Goal: Task Accomplishment & Management: Use online tool/utility

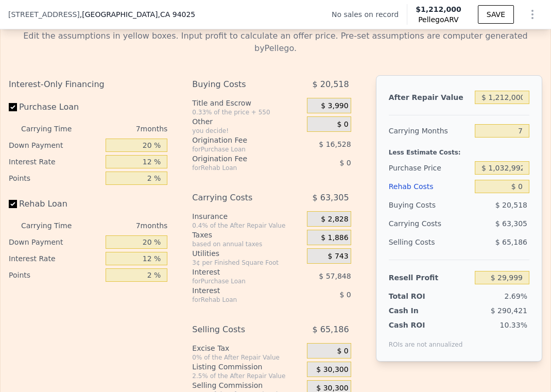
scroll to position [1450, 0]
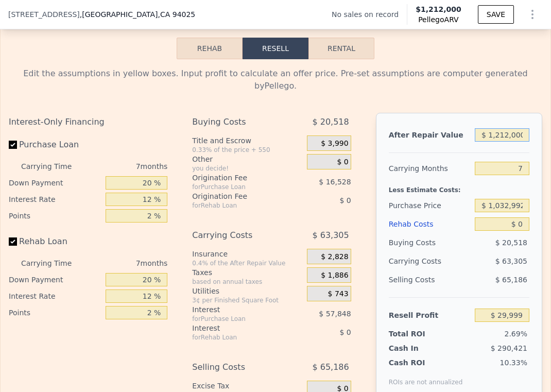
drag, startPoint x: 519, startPoint y: 137, endPoint x: 461, endPoint y: 137, distance: 58.2
click at [461, 137] on div "After Repair Value $ 1,212,000" at bounding box center [459, 135] width 141 height 19
type input "$ 11"
type input "-$ 1,114,526"
type input "$ 117"
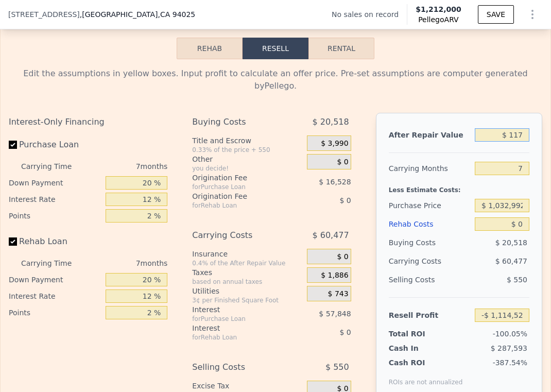
type input "-$ 1,114,426"
type input "$ 1,175"
type input "-$ 1,113,427"
type input "$ 11,750"
type input "-$ 1,103,441"
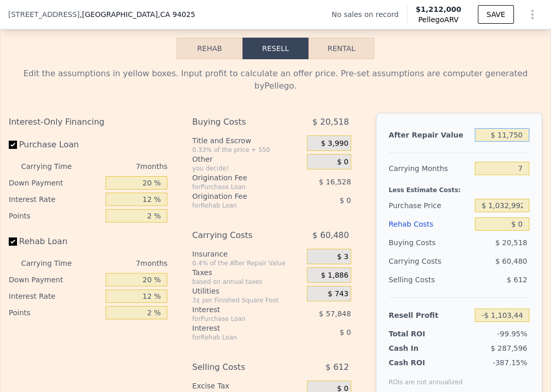
type input "$ 117,500"
type input "-$ 1,003,578"
type input "$ 1,175,000"
type input "-$ 4,942"
type input "$ 11,750,000"
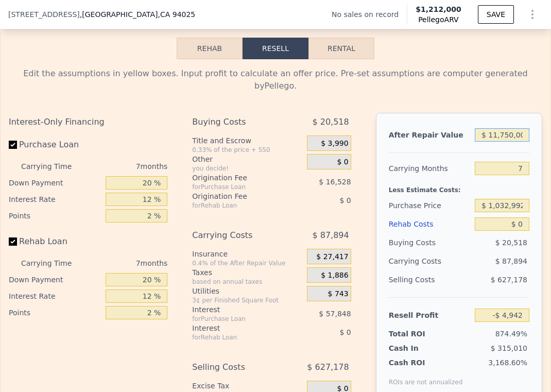
type input "$ 9,981,418"
type input "$ 1,175,000"
type input "-$ 4,942"
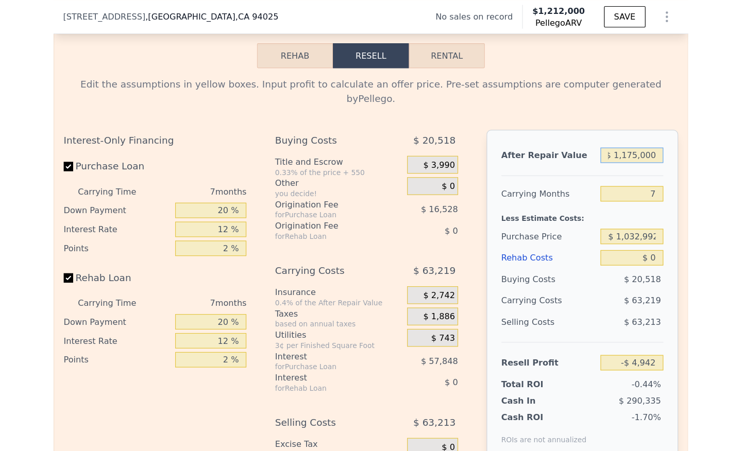
scroll to position [0, 0]
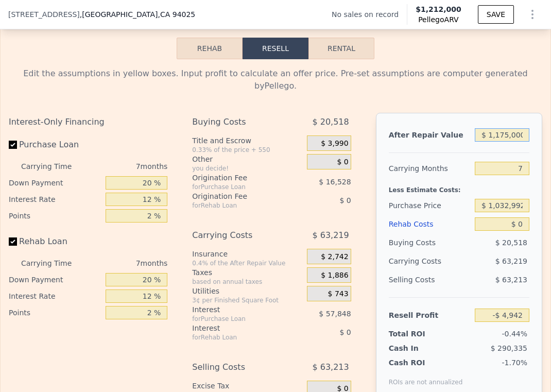
type input "$ 1,175,000"
drag, startPoint x: 517, startPoint y: 166, endPoint x: 509, endPoint y: 166, distance: 8.2
click at [509, 166] on input "7" at bounding box center [502, 168] width 55 height 13
drag, startPoint x: 516, startPoint y: 209, endPoint x: 477, endPoint y: 208, distance: 39.7
click at [477, 208] on input "$ 1,032,992" at bounding box center [502, 205] width 55 height 13
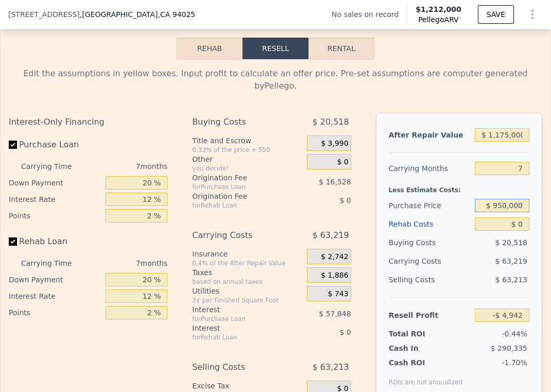
type input "$ 950,000"
type input "$ 84,302"
drag, startPoint x: 515, startPoint y: 226, endPoint x: 507, endPoint y: 226, distance: 8.2
click at [507, 226] on input "$ 0" at bounding box center [502, 223] width 55 height 13
type input "$ 30"
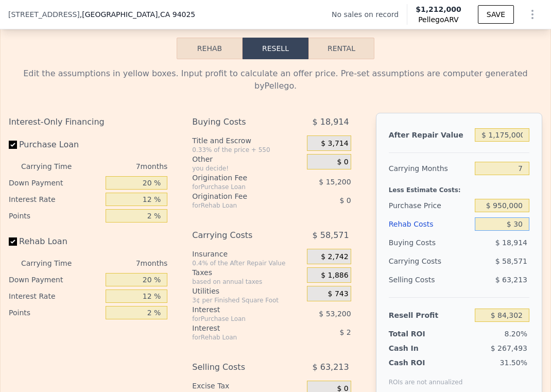
type input "$ 84,272"
type input "$ 300"
type input "$ 83,983"
type input "$ 3,000"
type input "$ 81,086"
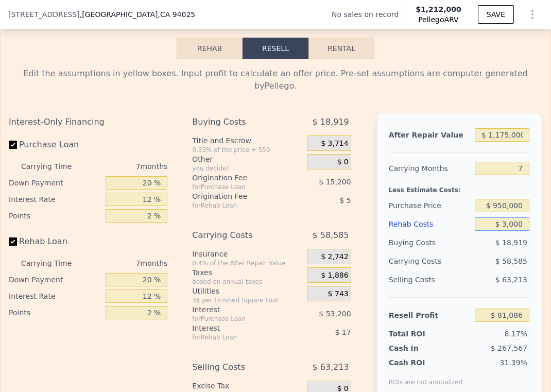
type input "$ 30,000"
type input "$ 52,142"
type input "$ 3,000"
type input "$ 81,086"
type input "$ 300"
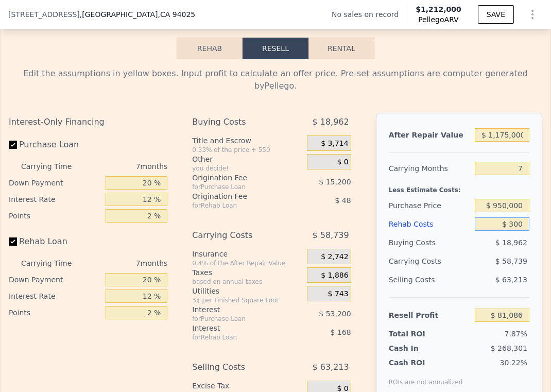
type input "$ 83,983"
type input "$ 30"
type input "$ 84,272"
type input "$ 0"
type input "$ 84,302"
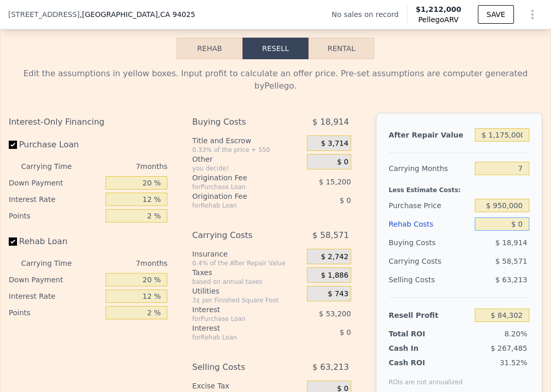
type input "$ 10"
type input "$ 84,292"
type input "$ 130"
type input "$ 84,163"
type input "$ 1,300"
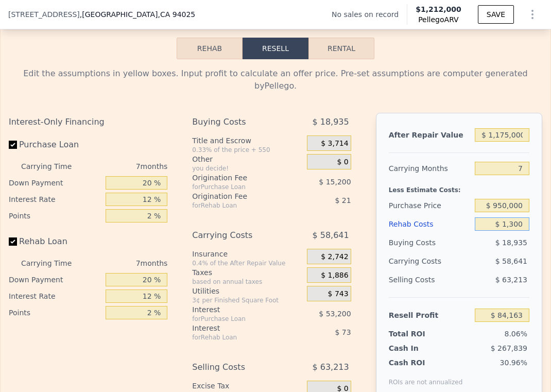
type input "$ 82,911"
type input "$ 13,000"
type input "$ 70,366"
type input "$ 130,000"
type input "-$ 55,058"
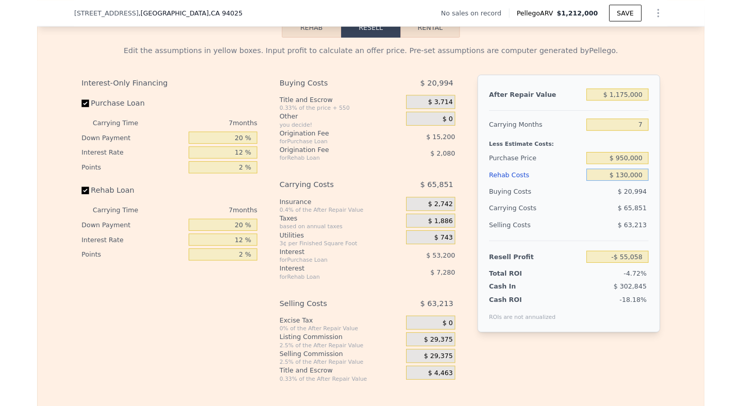
scroll to position [1433, 0]
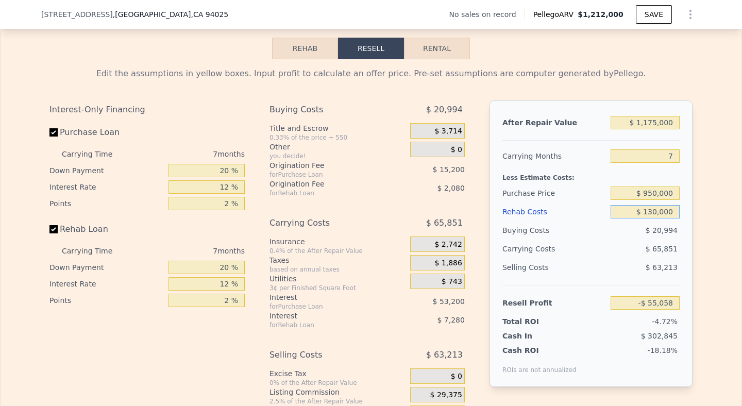
type input "$ 130,000"
drag, startPoint x: 224, startPoint y: 185, endPoint x: 207, endPoint y: 185, distance: 17.0
click at [207, 177] on input "20 %" at bounding box center [206, 170] width 76 height 13
type input "1 %"
type input "-$ 71,303"
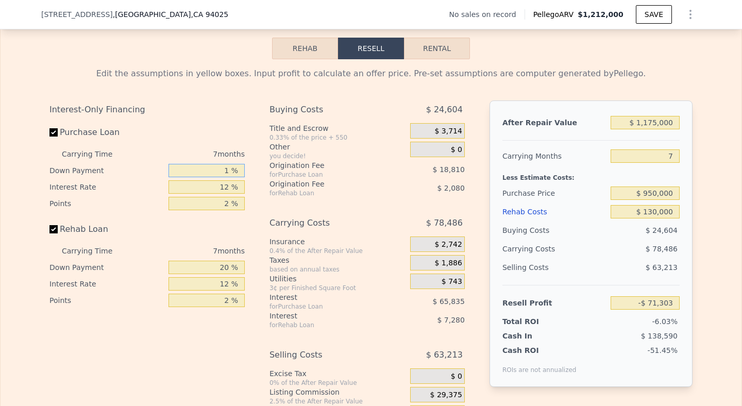
type input "10 %"
type input "-$ 63,608"
type input "10 %"
drag, startPoint x: 231, startPoint y: 205, endPoint x: 209, endPoint y: 205, distance: 22.2
click at [209, 194] on input "12 %" at bounding box center [206, 186] width 76 height 13
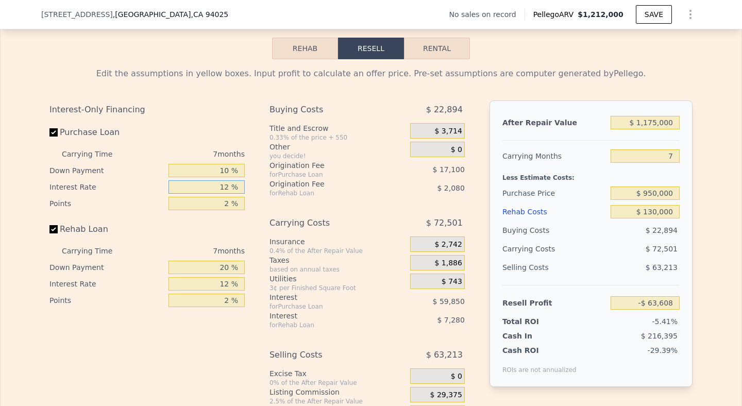
type input "1 %"
type input "-$ 8,749"
type input "10 %"
type input "-$ 53,633"
type input "10 %"
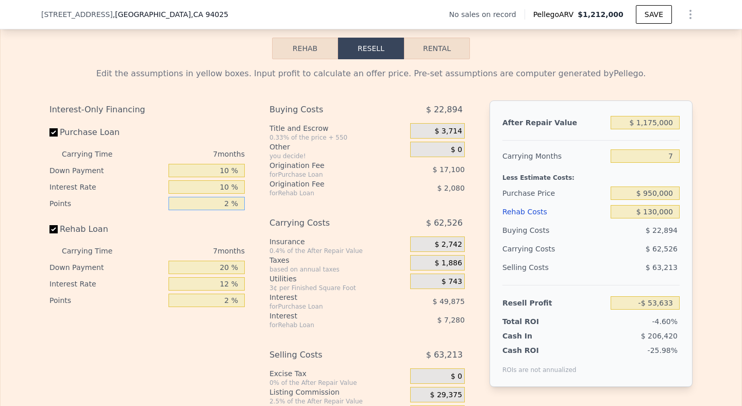
click at [221, 210] on input "2 %" at bounding box center [206, 203] width 76 height 13
type input "1 %"
type input "-$ 45,083"
type input "1 %"
drag, startPoint x: 224, startPoint y: 284, endPoint x: 206, endPoint y: 284, distance: 18.5
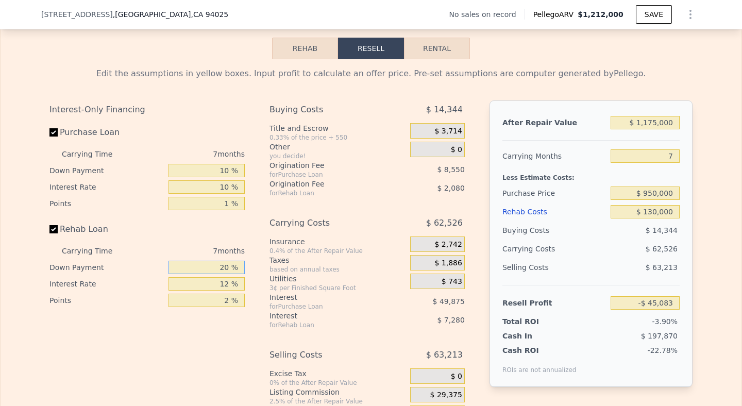
click at [206, 274] on input "20 %" at bounding box center [206, 267] width 76 height 13
type input "10 %"
type input "-$ 46,253"
drag, startPoint x: 226, startPoint y: 281, endPoint x: 202, endPoint y: 281, distance: 24.2
click at [202, 274] on input "10 %" at bounding box center [206, 267] width 76 height 13
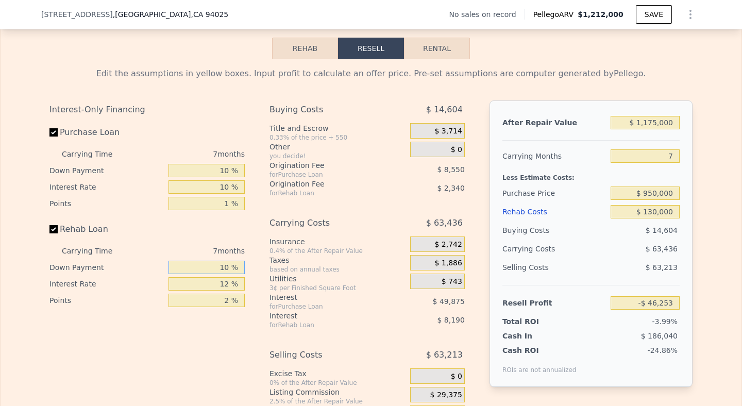
type input "0 %"
type input "-$ 47,423"
type input "0 %"
drag, startPoint x: 228, startPoint y: 301, endPoint x: 206, endPoint y: 301, distance: 22.2
click at [206, 291] on input "12 %" at bounding box center [206, 283] width 76 height 13
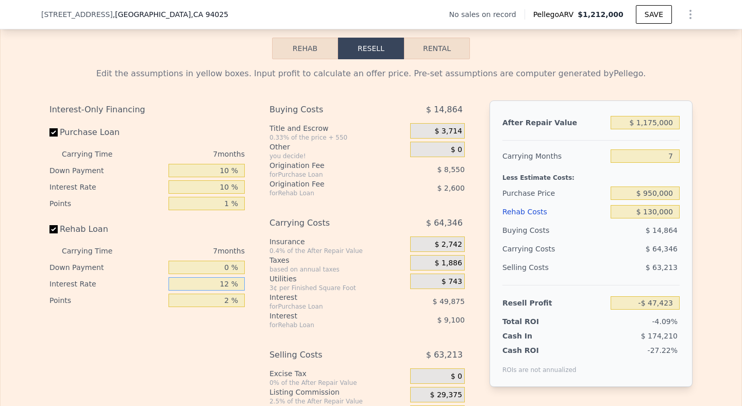
type input "1 %"
type input "-$ 39,079"
type input "10 %"
type input "-$ 45,904"
type input "10 %"
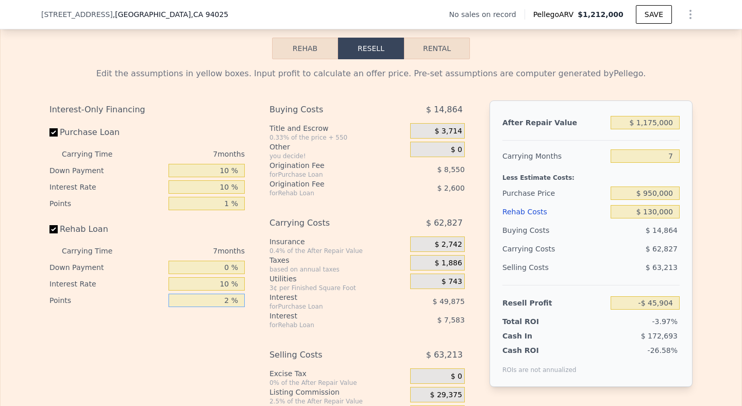
drag, startPoint x: 225, startPoint y: 319, endPoint x: 212, endPoint y: 319, distance: 13.4
click at [212, 307] on input "2 %" at bounding box center [206, 300] width 76 height 13
type input "0 %"
type input "-$ 43,304"
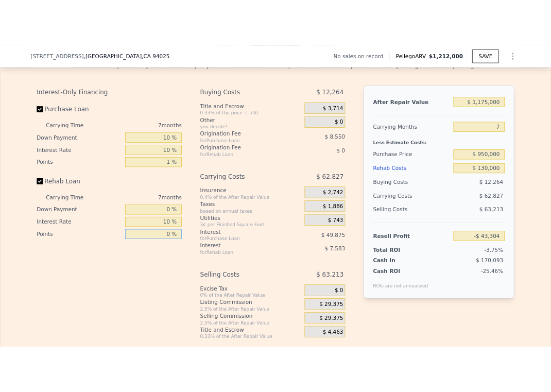
scroll to position [1504, 0]
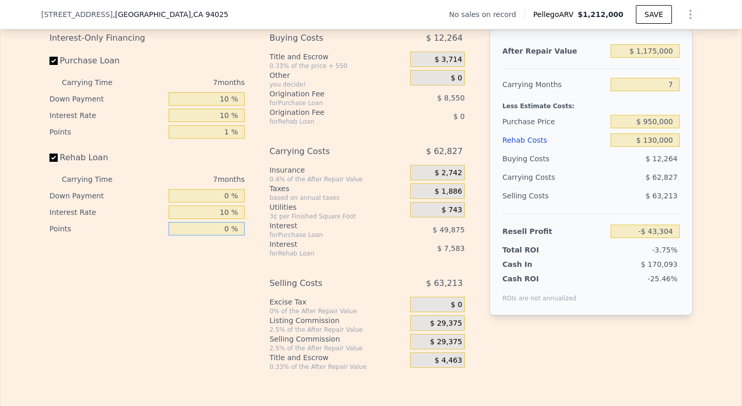
type input "0 %"
click at [450, 328] on span "$ 29,375" at bounding box center [446, 323] width 32 height 9
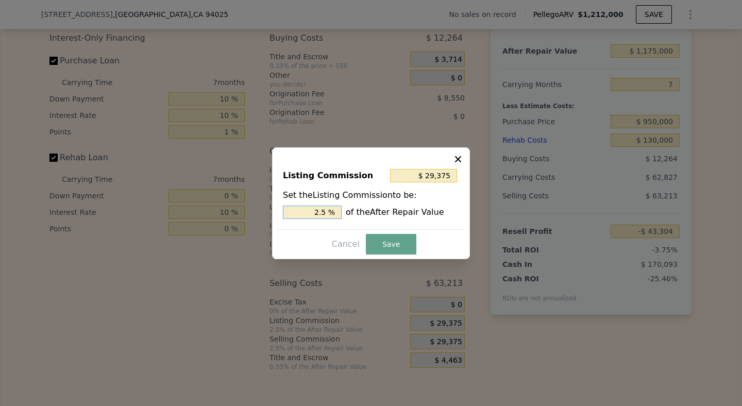
drag, startPoint x: 326, startPoint y: 212, endPoint x: 304, endPoint y: 212, distance: 21.1
click at [304, 212] on input "2.5 %" at bounding box center [312, 212] width 59 height 13
type input "$ 11,750"
type input "1.0 %"
click at [392, 240] on button "Save" at bounding box center [391, 244] width 50 height 21
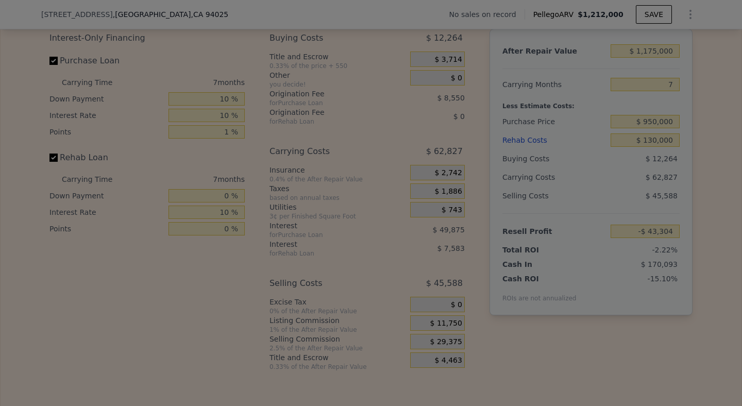
type input "-$ 25,679"
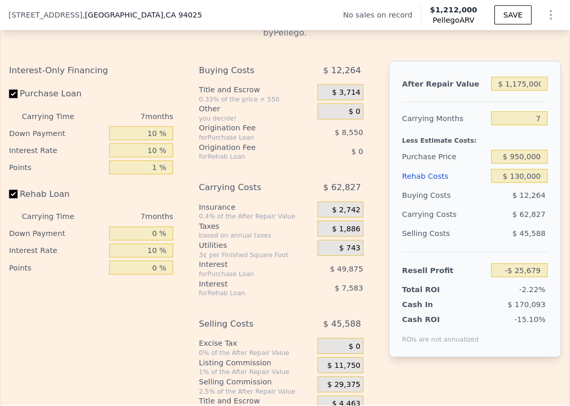
scroll to position [1522, 0]
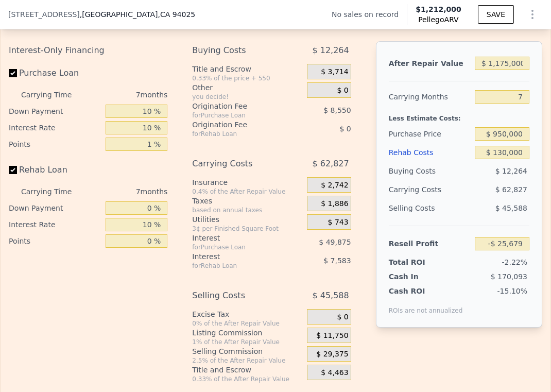
type input "$ 1,212,000"
type input "$ 0"
type input "$ 29,999"
drag, startPoint x: 518, startPoint y: 70, endPoint x: 483, endPoint y: 69, distance: 35.0
click at [483, 69] on input "$ 1,212,000" at bounding box center [502, 63] width 55 height 13
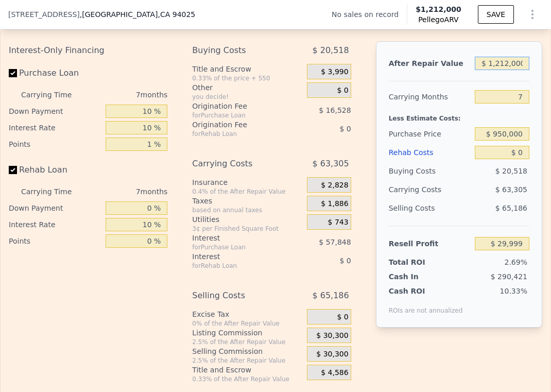
type input "$ 1"
type input "-$ 1,114,536"
type input "$ 16"
type input "-$ 1,114,521"
type input "$ 160"
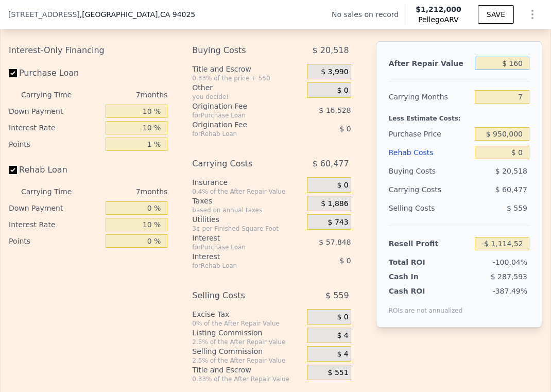
type input "-$ 1,114,386"
type input "$ 1,600"
type input "-$ 1,113,026"
type input "$ 16,000"
type input "-$ 1,099,427"
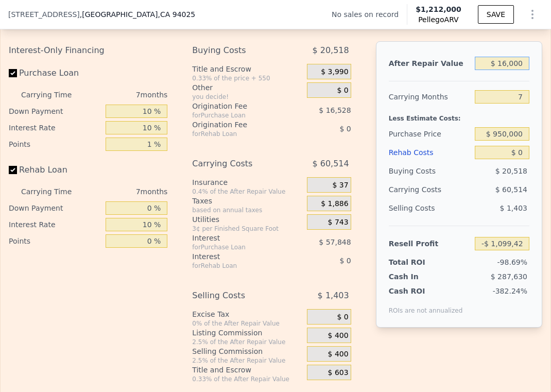
type input "$ 160,000"
type input "-$ 963,443"
type input "$ 1,600,000"
type input "$ 396,402"
type input "$ 1,600,000"
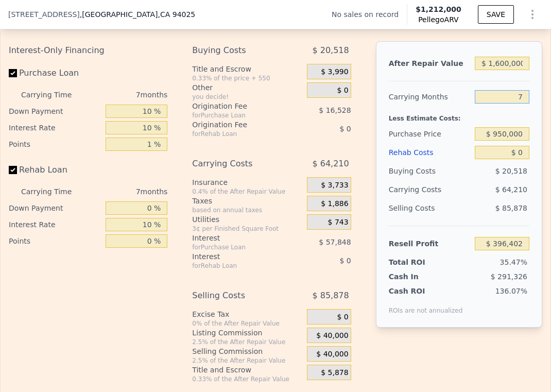
click at [513, 97] on input "7" at bounding box center [502, 96] width 55 height 13
click at [510, 97] on input "7" at bounding box center [502, 96] width 55 height 13
drag, startPoint x: 520, startPoint y: 96, endPoint x: 497, endPoint y: 96, distance: 23.2
click at [497, 96] on input "7" at bounding box center [502, 96] width 55 height 13
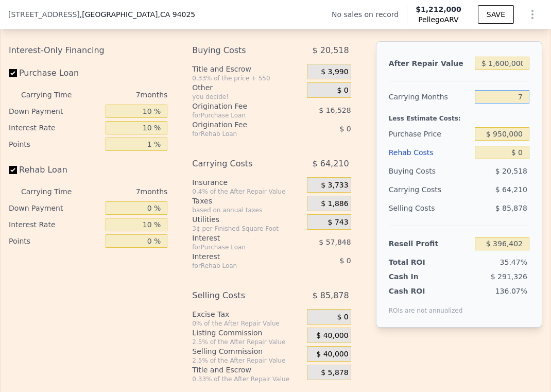
type input "2"
type input "$ 442,266"
type input "24"
type input "$ 240,464"
type input "24"
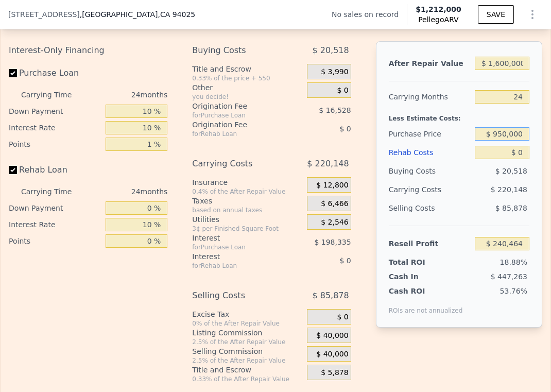
drag, startPoint x: 517, startPoint y: 136, endPoint x: 486, endPoint y: 136, distance: 30.9
click at [486, 136] on input "$ 950,000" at bounding box center [502, 133] width 55 height 13
drag, startPoint x: 515, startPoint y: 136, endPoint x: 463, endPoint y: 136, distance: 52.6
click at [463, 136] on div "Purchase Price $ 0950,000" at bounding box center [459, 134] width 141 height 19
type input "$ 500,000"
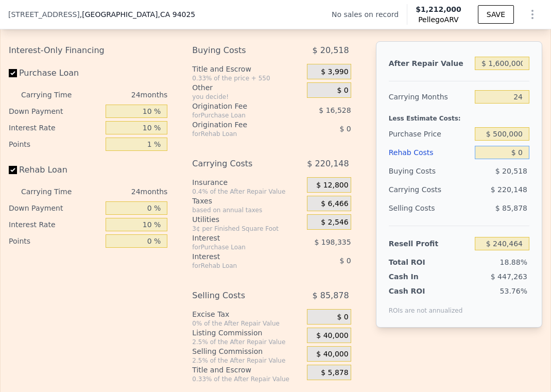
type input "$ 886,095"
drag, startPoint x: 515, startPoint y: 152, endPoint x: 497, endPoint y: 152, distance: 18.0
click at [497, 152] on input "$ 0" at bounding box center [502, 152] width 55 height 13
type input "$ 7"
type input "$ 886,088"
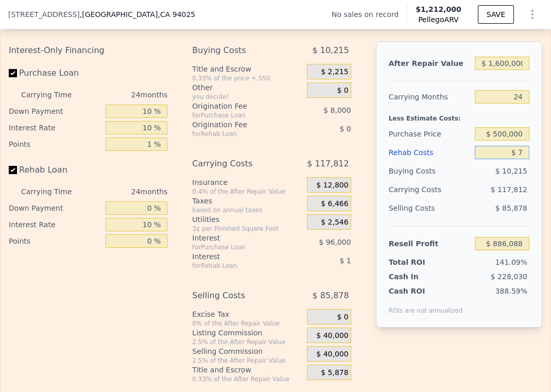
type input "$ 76"
type input "$ 885,994"
type input "$ 760"
type input "$ 885,179"
type input "$ 7,600"
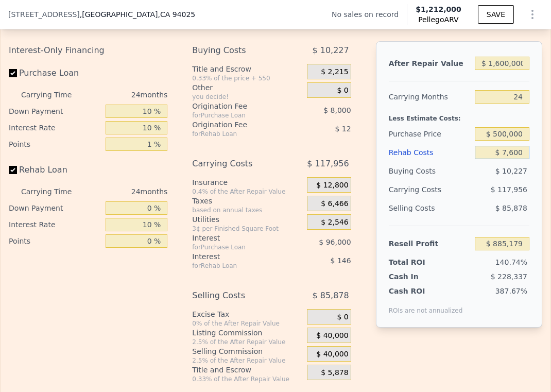
type input "$ 876,909"
type input "$ 76,000"
type input "$ 794,287"
type input "$ 760,000"
type input "-$ 31,985"
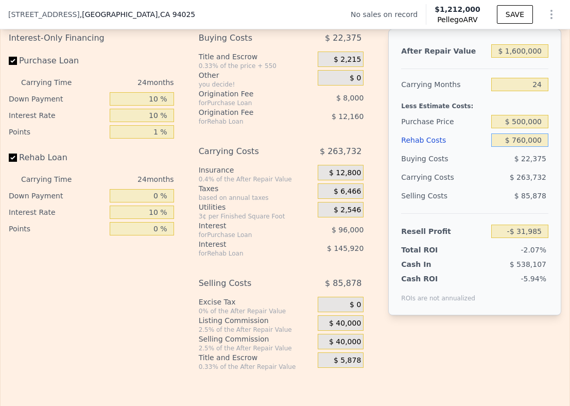
type input "$ 760,000"
click at [344, 328] on span "$ 40,000" at bounding box center [345, 323] width 32 height 9
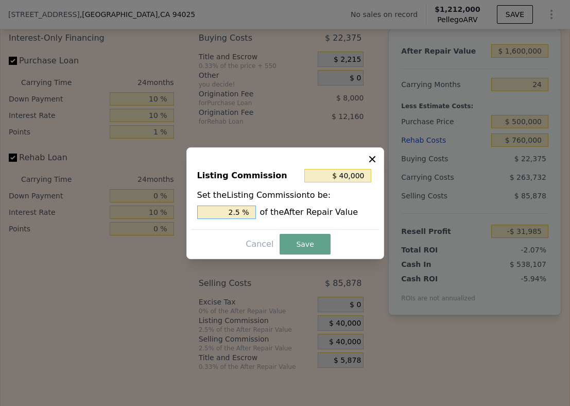
drag, startPoint x: 243, startPoint y: 215, endPoint x: 221, endPoint y: 214, distance: 22.2
click at [221, 214] on input "2.5 %" at bounding box center [226, 212] width 59 height 13
type input "$ 16,000"
type input "1.0 %"
click at [299, 247] on button "Save" at bounding box center [305, 244] width 50 height 21
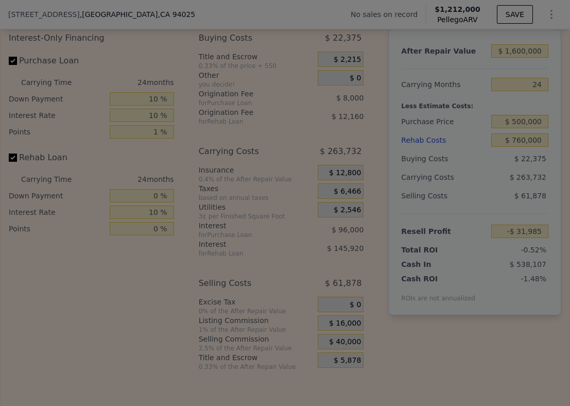
type input "-$ 7,985"
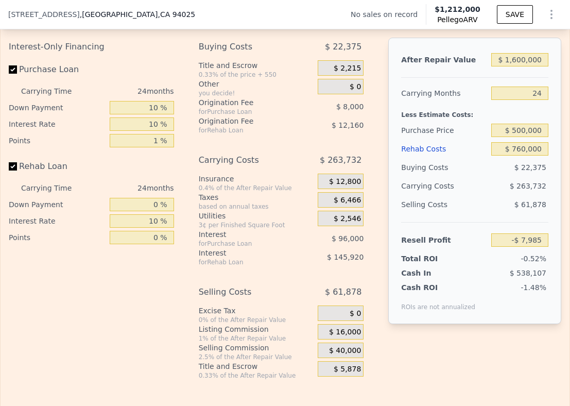
scroll to position [1517, 0]
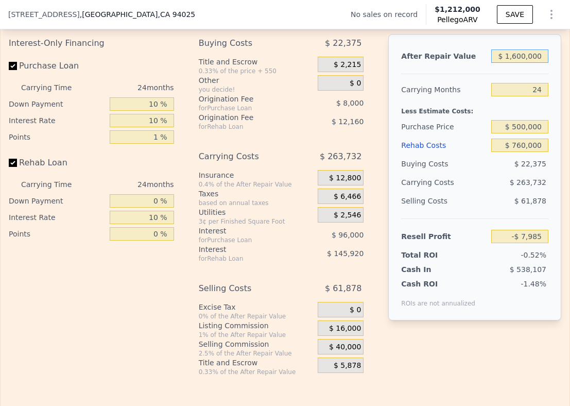
click at [510, 63] on input "$ 1,600,000" at bounding box center [520, 55] width 57 height 13
type input "$ 100,000"
type input "-$ 1,438,490"
type input "$ 1,800,000"
type input "$ 182,749"
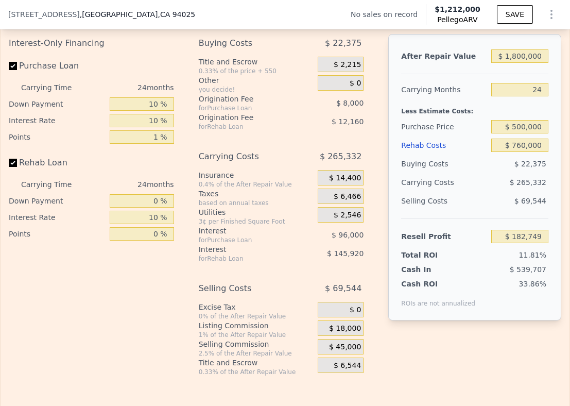
click at [467, 74] on div at bounding box center [474, 69] width 147 height 9
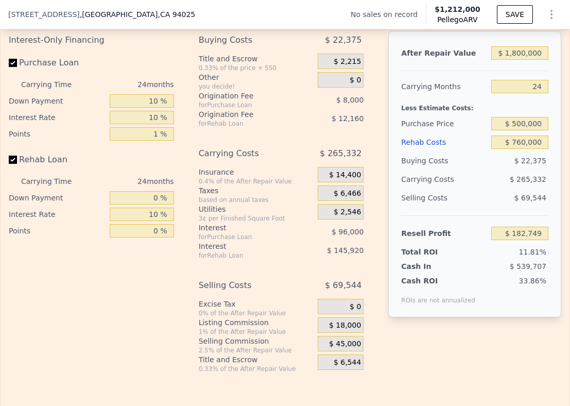
scroll to position [1523, 0]
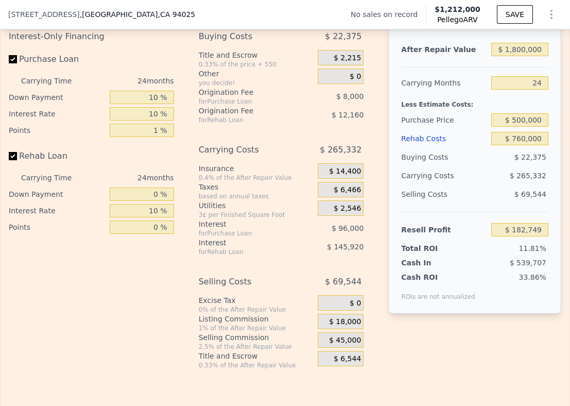
type input "$ 1,212,000"
type input "7"
type input "$ 0"
type input "$ 29,999"
drag, startPoint x: 536, startPoint y: 65, endPoint x: 501, endPoint y: 65, distance: 35.0
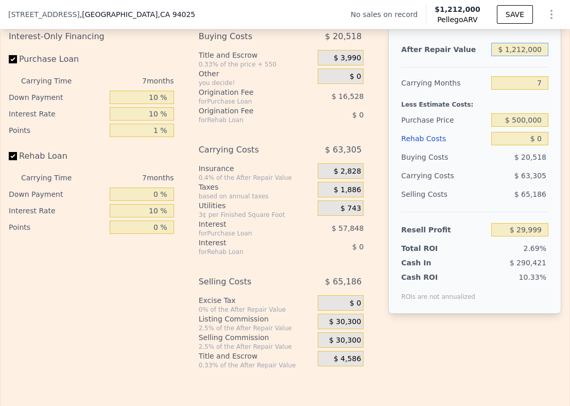
click at [501, 56] on input "$ 1,212,000" at bounding box center [520, 49] width 57 height 13
type input "$ 41,212,000"
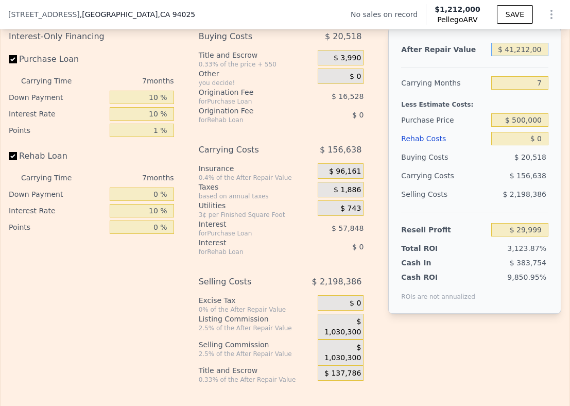
type input "$ 37,803,466"
type input "$ 401,212,000"
type input "$ 377,764,666"
drag, startPoint x: 501, startPoint y: 63, endPoint x: 544, endPoint y: 67, distance: 42.9
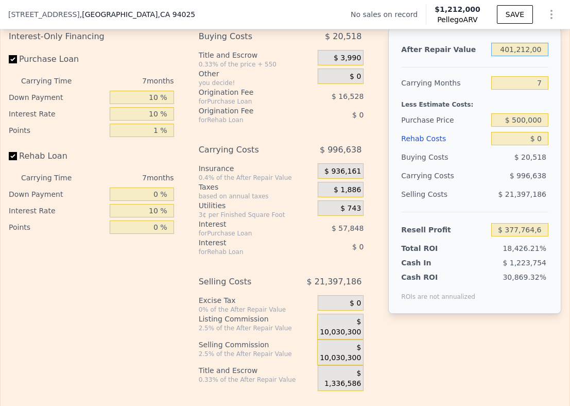
click at [544, 67] on div "After Repair Value $ 401,212,000 Carrying Months 7 Less Estimate Costs: Purchas…" at bounding box center [474, 170] width 173 height 286
type input "$ 4"
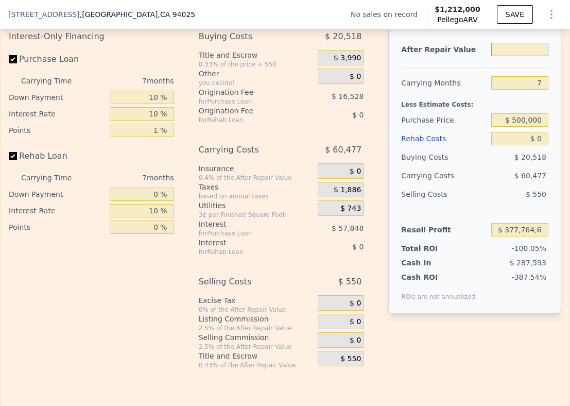
type input "$ 4"
type input "-$ 1,114,533"
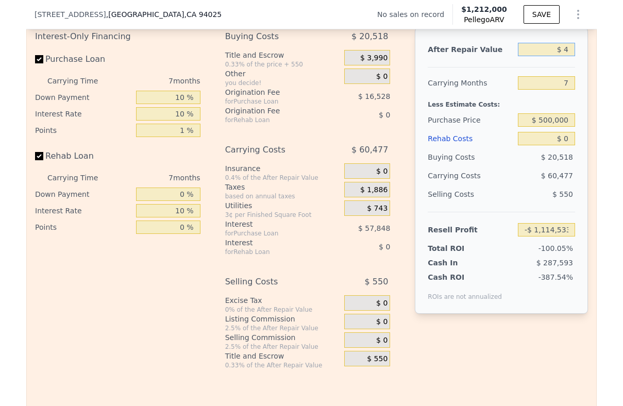
scroll to position [0, 0]
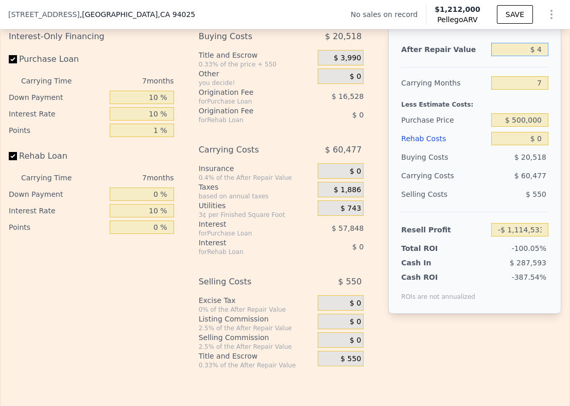
type input "$ 14"
type input "-$ 1,114,523"
type input "$ 144"
type input "-$ 1,114,401"
type input "$ 1,404"
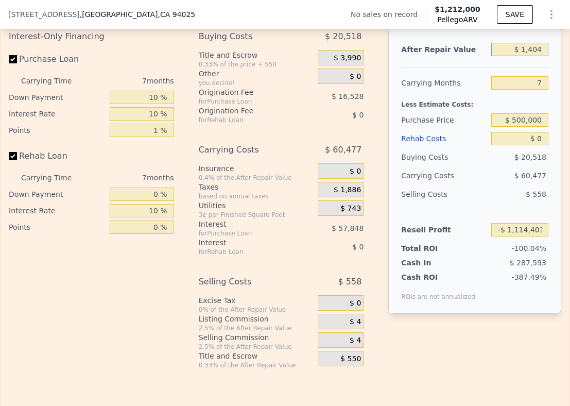
type input "-$ 1,113,211"
type input "$ 140"
type input "-$ 1,114,405"
type input "$ 1,400"
type input "-$ 1,113,215"
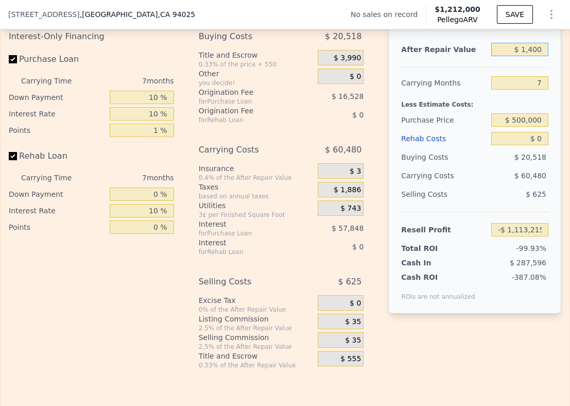
type input "$ 14,000"
type input "-$ 1,101,317"
type input "$ 140,000"
type input "-$ 982,330"
type input "$ 1,400,000"
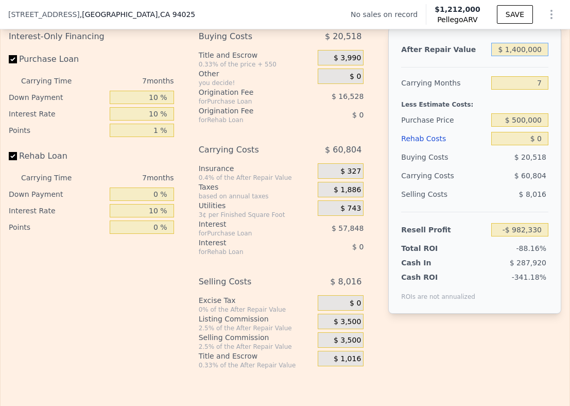
type input "$ 207,534"
type input "$ 1,400,000"
drag, startPoint x: 534, startPoint y: 94, endPoint x: 523, endPoint y: 94, distance: 11.3
click at [523, 90] on input "7" at bounding box center [520, 82] width 57 height 13
type input "1"
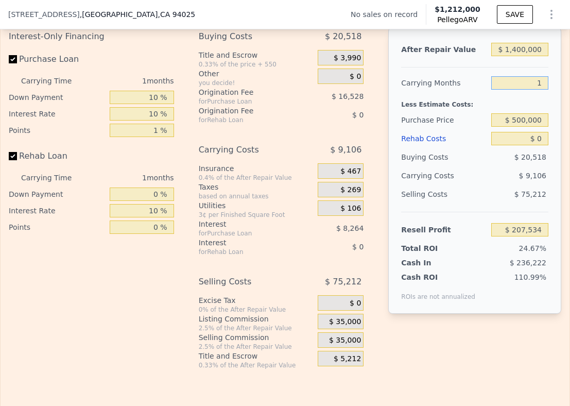
type input "$ 262,172"
type input "11"
type input "$ 171,110"
type input "11"
drag, startPoint x: 539, startPoint y: 136, endPoint x: 506, endPoint y: 136, distance: 33.0
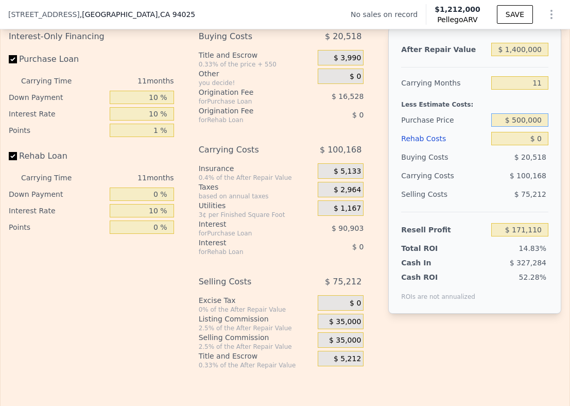
click at [506, 127] on input "$ 500,000" at bounding box center [520, 119] width 57 height 13
type input "$ 950,000"
type input "$ 263,010"
click at [529, 145] on input "$ 0" at bounding box center [520, 138] width 57 height 13
type input "$ 3"
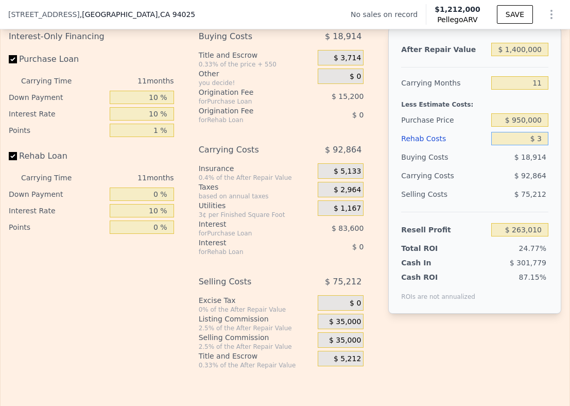
type input "$ 263,007"
type input "$ 35"
type input "$ 262,974"
type input "$ 350"
type input "$ 262,621"
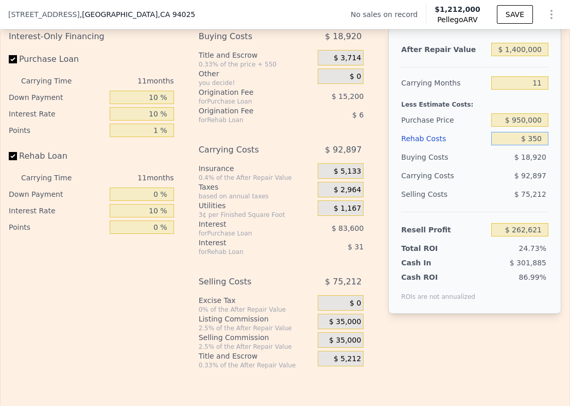
type input "$ 3,500"
type input "$ 259,146"
type input "$ 35,000"
type input "$ 224,370"
type input "$ 350,000"
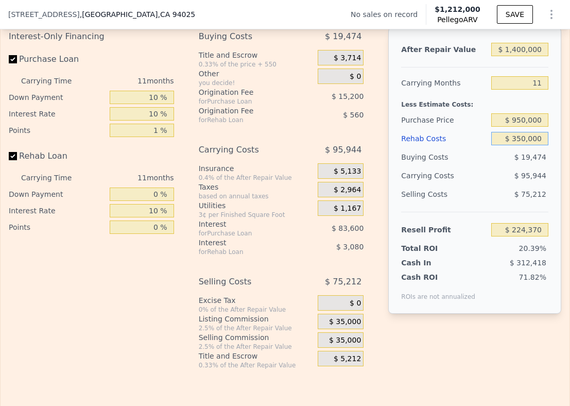
type input "-$ 123,390"
type input "$ 350,000"
click at [344, 327] on span "$ 35,000" at bounding box center [345, 321] width 32 height 9
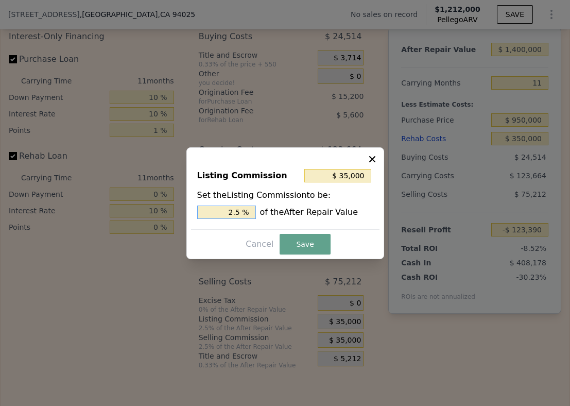
drag, startPoint x: 244, startPoint y: 209, endPoint x: 217, endPoint y: 210, distance: 26.3
click at [217, 210] on input "2.5 %" at bounding box center [226, 212] width 59 height 13
type input "$ 14,000"
type input "1.0 %"
click at [302, 245] on button "Save" at bounding box center [305, 244] width 50 height 21
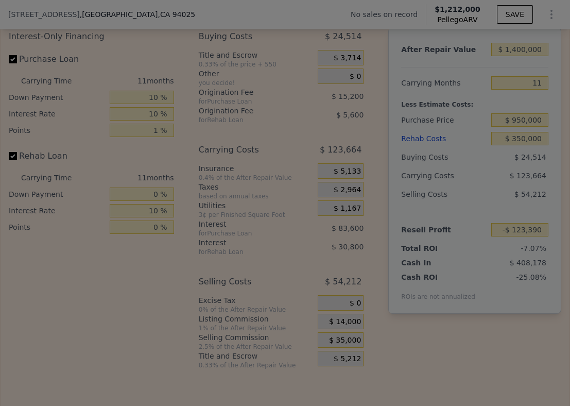
type input "-$ 102,390"
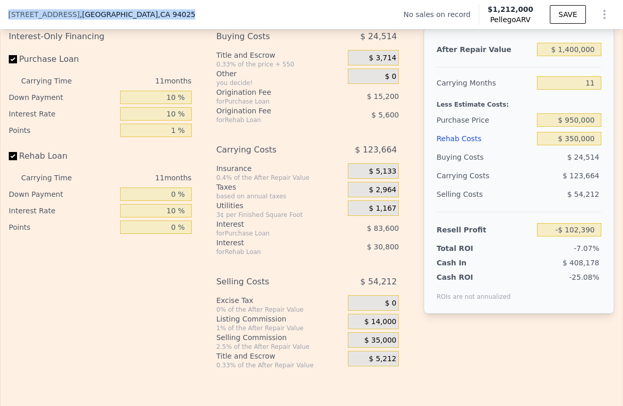
drag, startPoint x: 165, startPoint y: 13, endPoint x: 7, endPoint y: 14, distance: 158.7
click at [7, 14] on div "[STREET_ADDRESS] No sales on record Pellego ARV $1,212,000 SAVE" at bounding box center [311, 14] width 623 height 29
copy div "[STREET_ADDRESS]"
type input "$ 1,212,000"
type input "7"
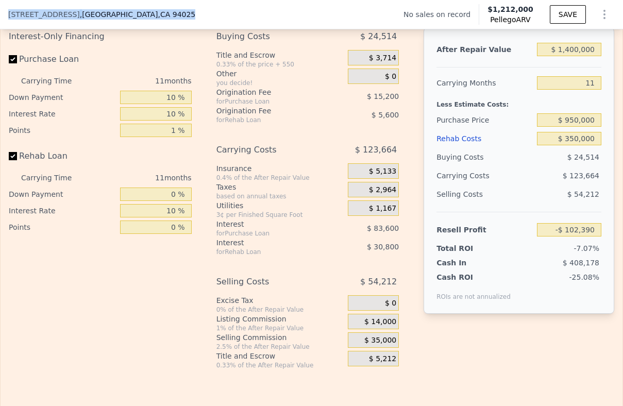
type input "$ 0"
type input "$ 29,999"
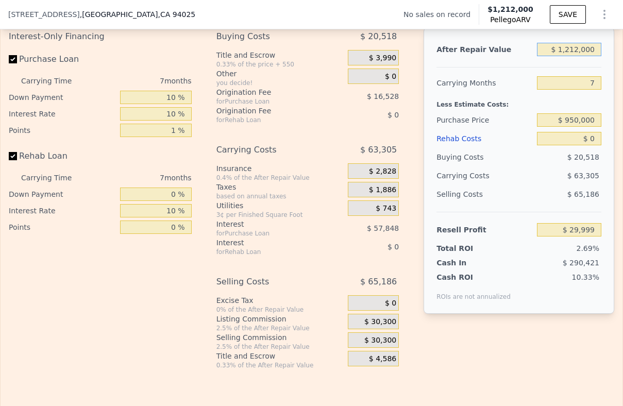
drag, startPoint x: 587, startPoint y: 65, endPoint x: 555, endPoint y: 65, distance: 32.5
click at [551, 56] on input "$ 1,212,000" at bounding box center [569, 49] width 64 height 13
type input "$ 1"
type input "-$ 1,114,536"
type input "$ 14"
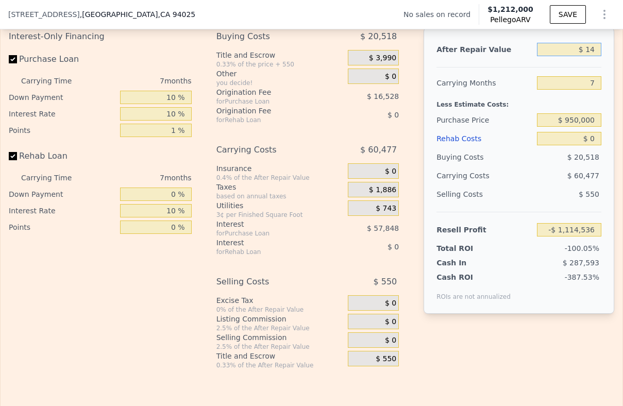
type input "-$ 1,114,523"
type input "$ 145"
type input "-$ 1,114,400"
type input "$ 1,450"
type input "-$ 1,113,167"
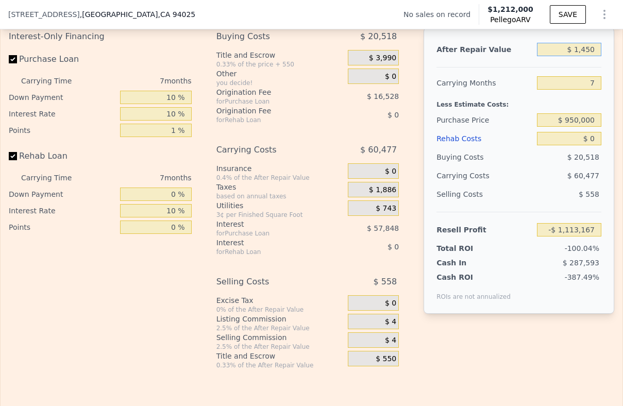
type input "$ 14,500"
type input "-$ 1,100,845"
type input "$ 145,000"
type input "-$ 977,608"
type input "$ 1,450,000"
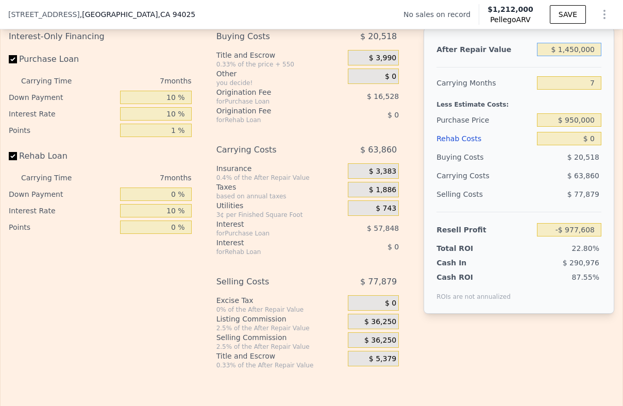
type input "$ 254,751"
type input "$ 1,450,000"
drag, startPoint x: 586, startPoint y: 94, endPoint x: 575, endPoint y: 94, distance: 10.3
click at [551, 90] on input "7" at bounding box center [569, 82] width 64 height 13
type input "10"
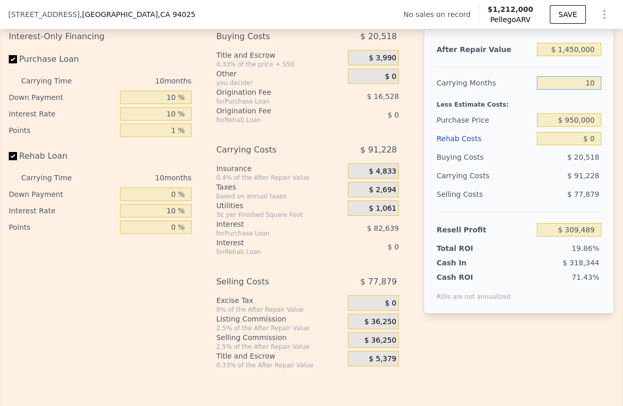
type input "$ 227,383"
type input "10"
drag, startPoint x: 587, startPoint y: 153, endPoint x: 582, endPoint y: 153, distance: 5.7
click at [551, 145] on input "$ 0" at bounding box center [569, 138] width 64 height 13
type input "$ 3"
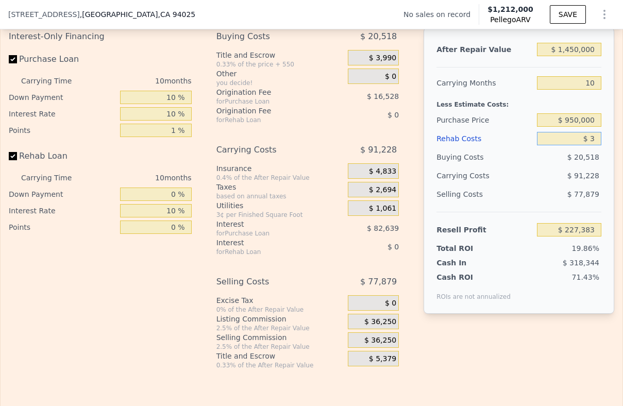
type input "$ 227,380"
type input "$ 37"
type input "$ 227,345"
type input "$ 375"
type input "$ 226,972"
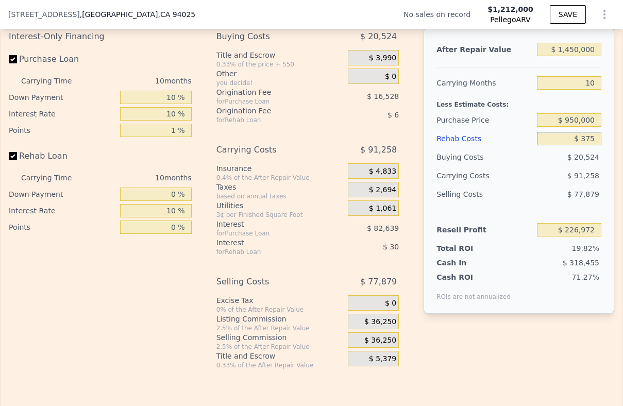
type input "$ 3,750"
click at [496, 353] on div "After Repair Value $ 1,450,000 Carrying Months 10 Less Estimate Costs: Purchase…" at bounding box center [519, 190] width 191 height 326
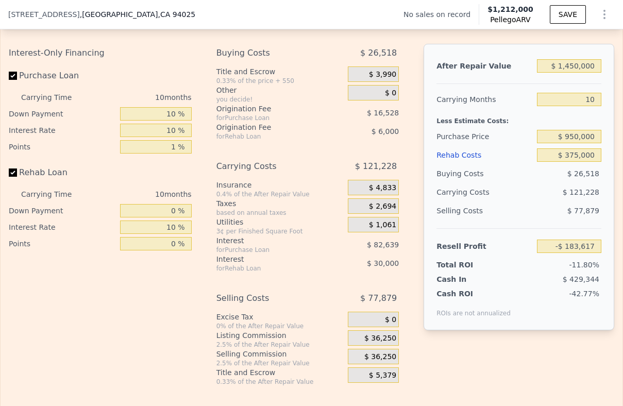
scroll to position [1506, 0]
